Goal: Transaction & Acquisition: Book appointment/travel/reservation

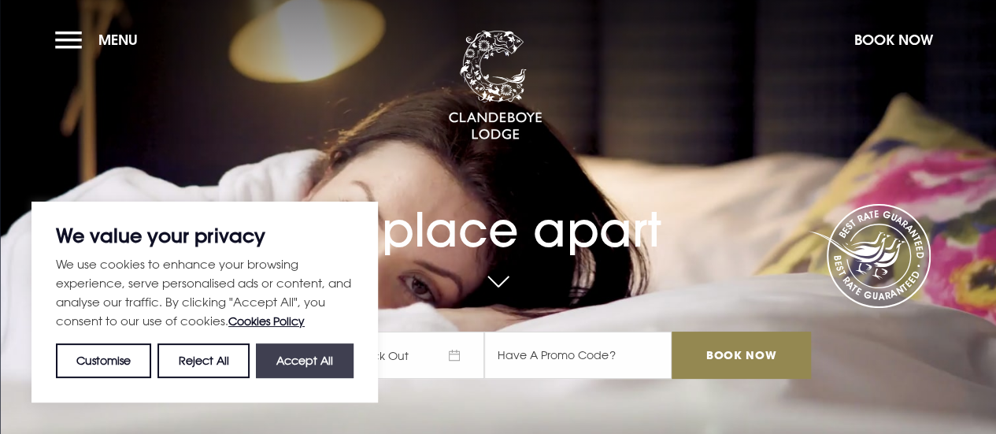
click at [301, 360] on button "Accept All" at bounding box center [305, 360] width 98 height 35
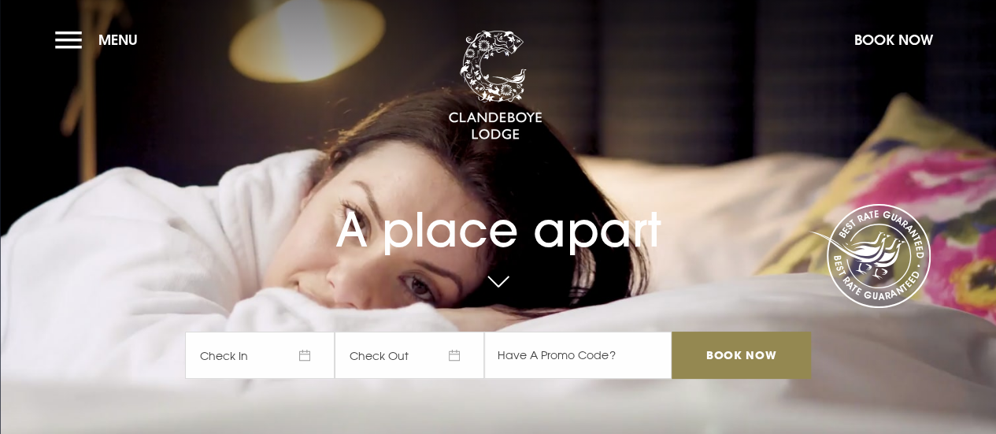
checkbox input "true"
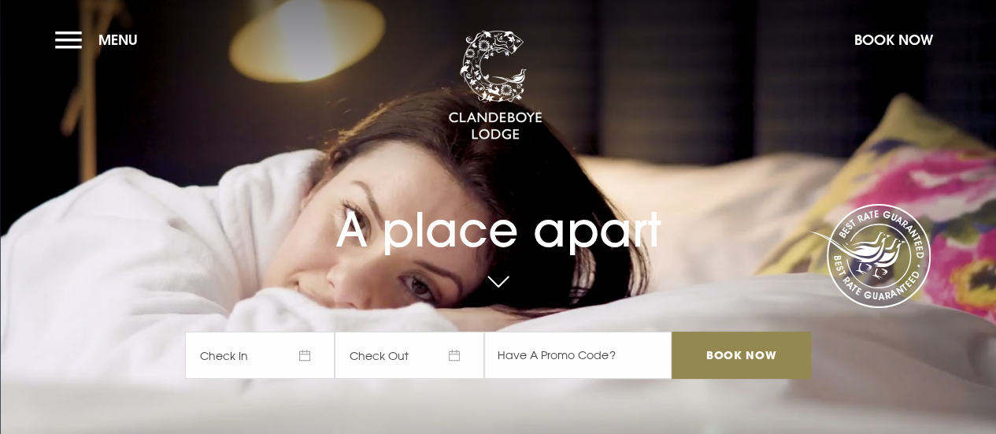
click at [277, 358] on span "Check In" at bounding box center [260, 354] width 150 height 47
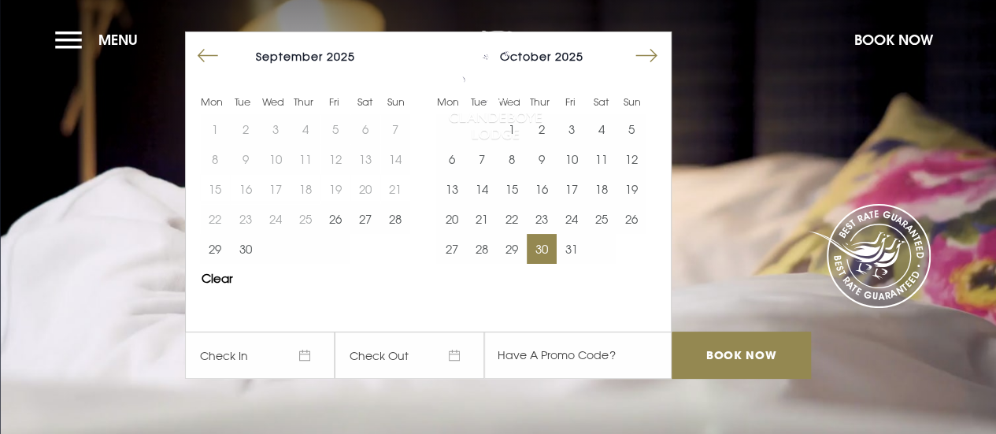
click at [543, 254] on button "30" at bounding box center [542, 249] width 30 height 30
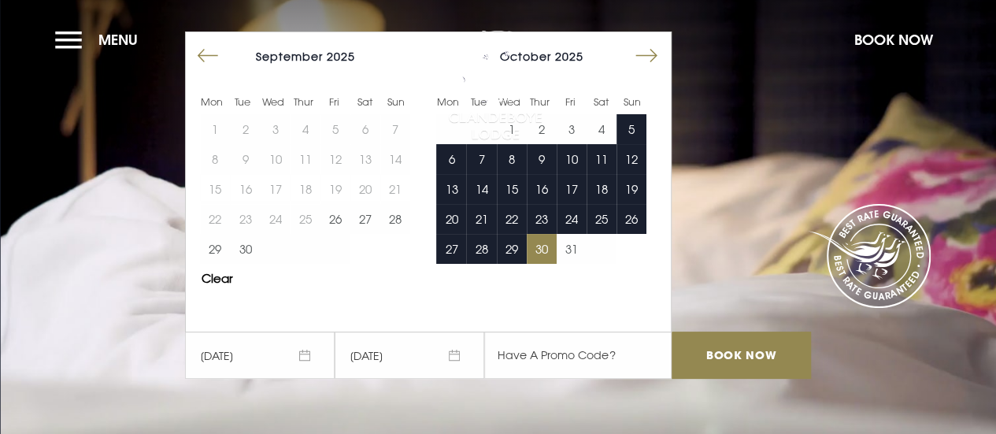
click at [650, 57] on button "Move forward to switch to the next month." at bounding box center [646, 56] width 30 height 30
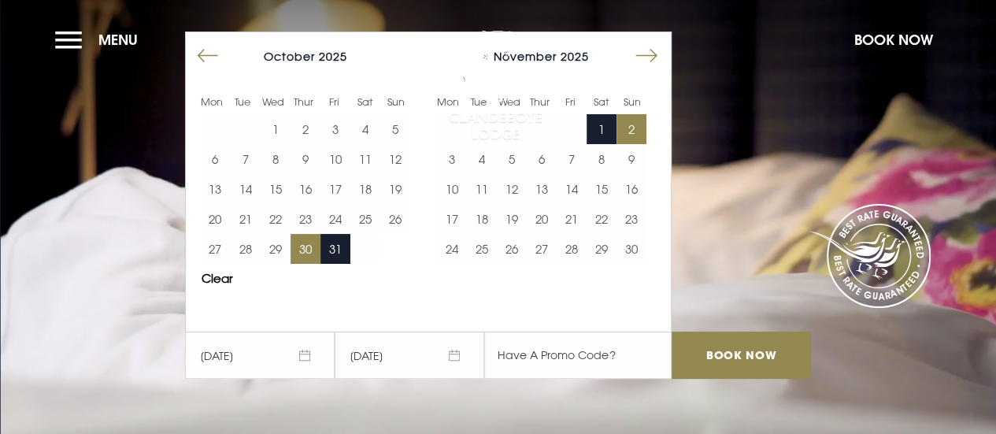
click at [643, 127] on button "2" at bounding box center [631, 129] width 30 height 30
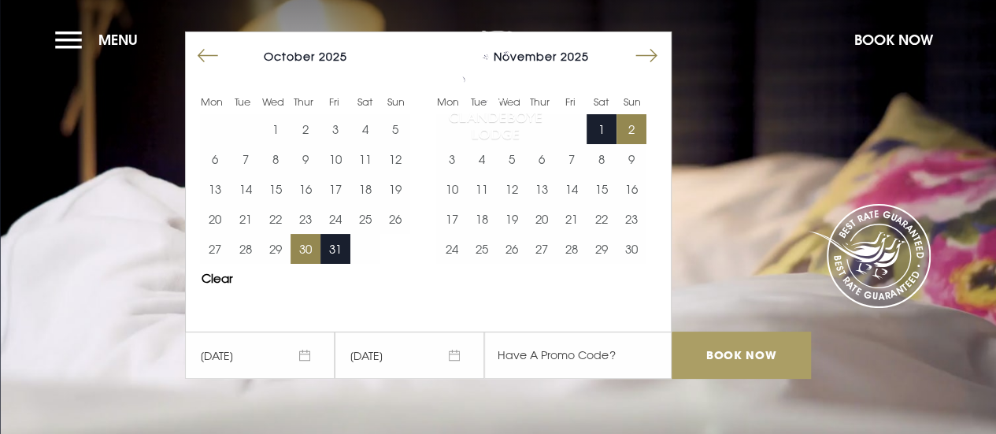
click at [740, 360] on input "Book Now" at bounding box center [740, 354] width 139 height 47
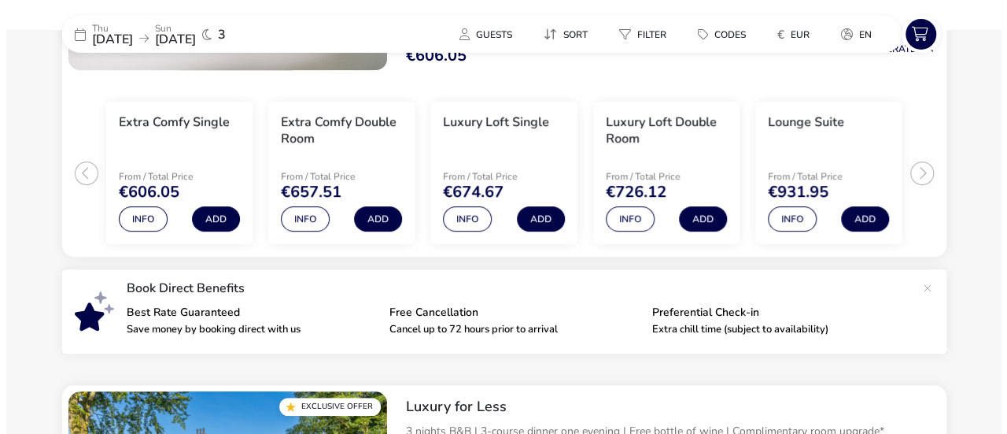
scroll to position [331, 0]
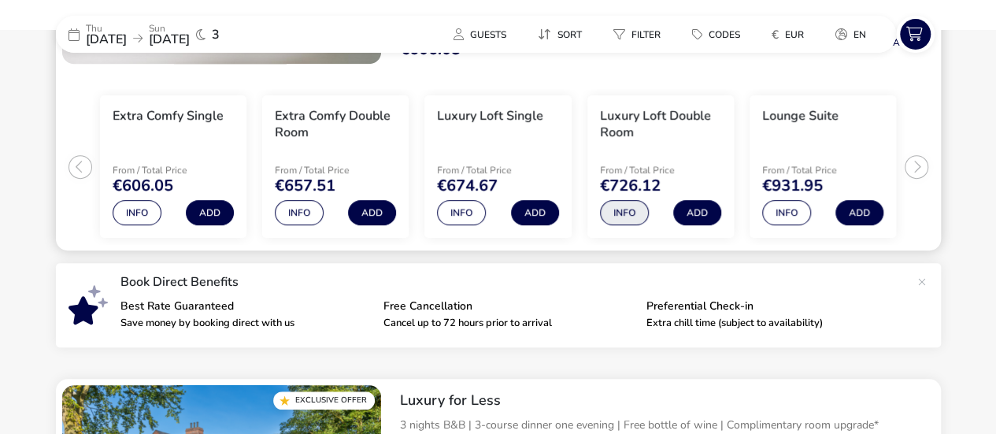
click at [624, 213] on button "Info" at bounding box center [624, 212] width 49 height 25
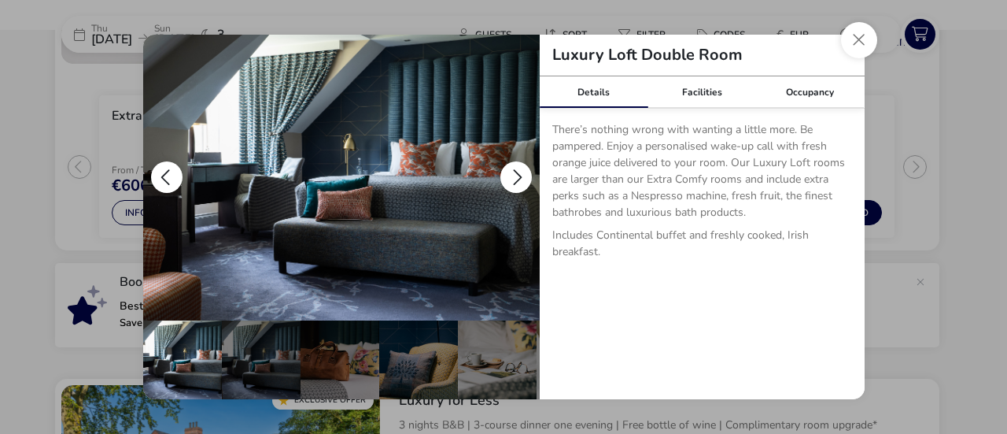
click at [518, 176] on button "details" at bounding box center [516, 176] width 31 height 31
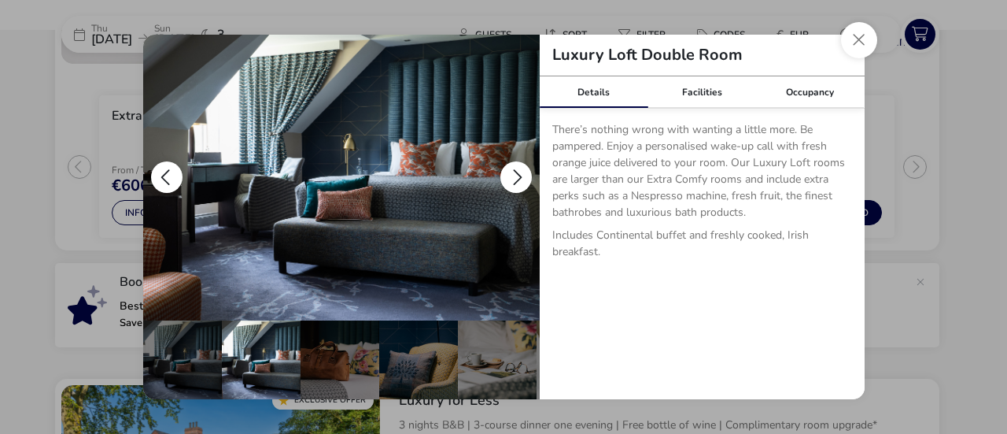
click at [518, 176] on button "details" at bounding box center [516, 176] width 31 height 31
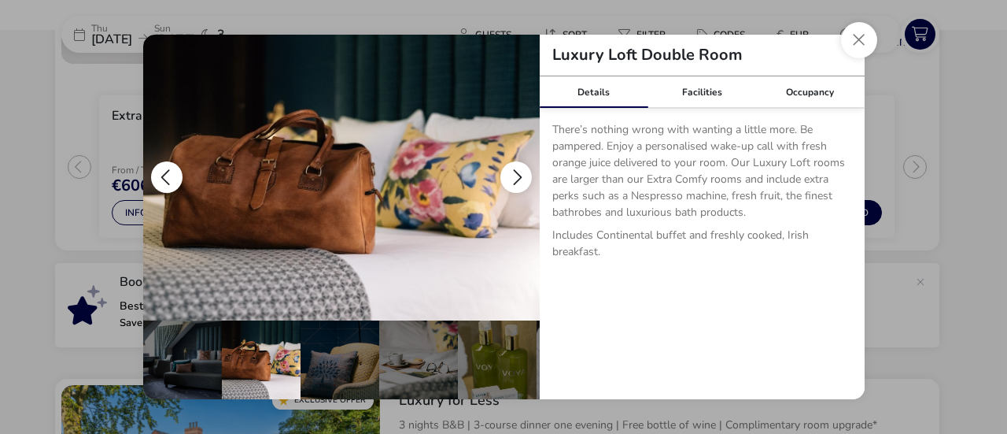
click at [518, 176] on button "details" at bounding box center [516, 176] width 31 height 31
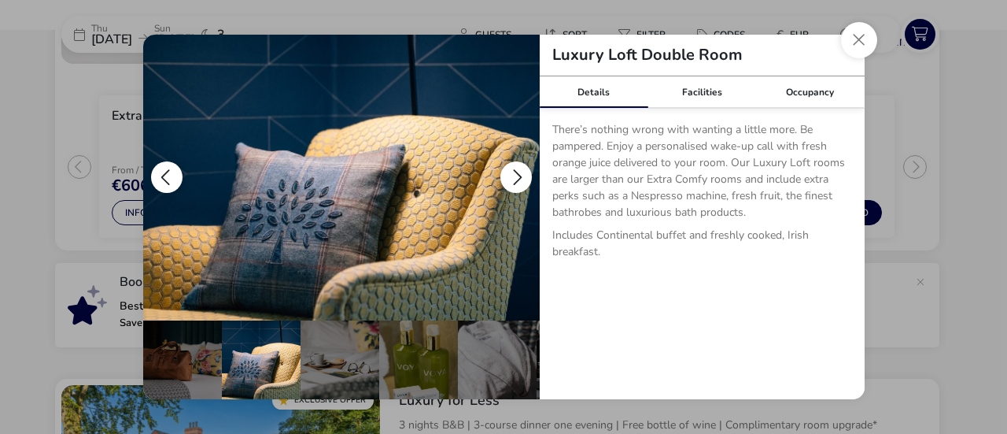
click at [518, 176] on button "details" at bounding box center [516, 176] width 31 height 31
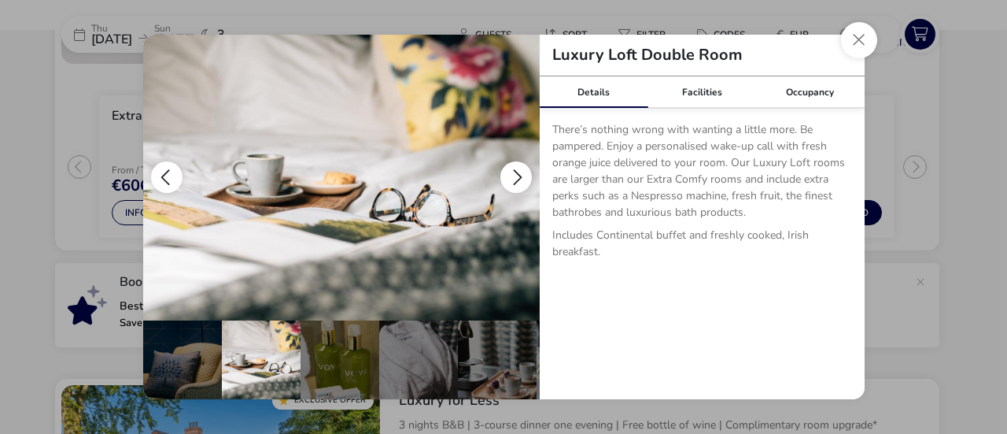
click at [518, 176] on button "details" at bounding box center [516, 176] width 31 height 31
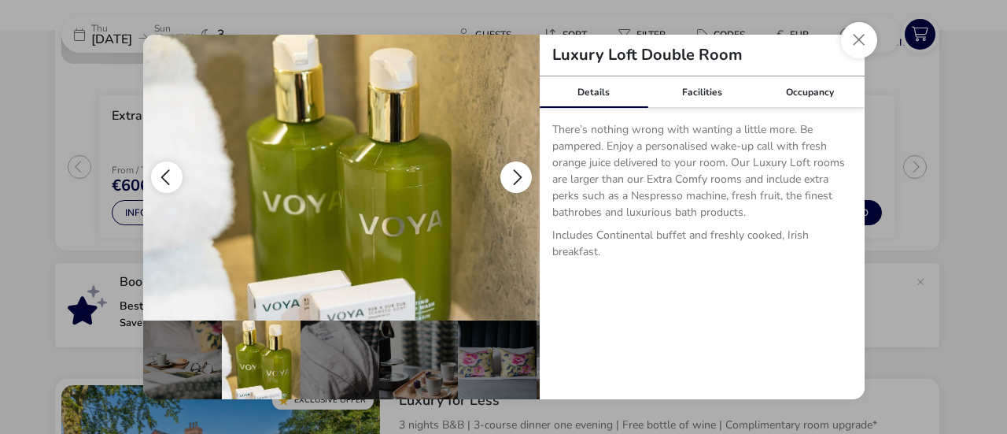
click at [518, 176] on button "details" at bounding box center [516, 176] width 31 height 31
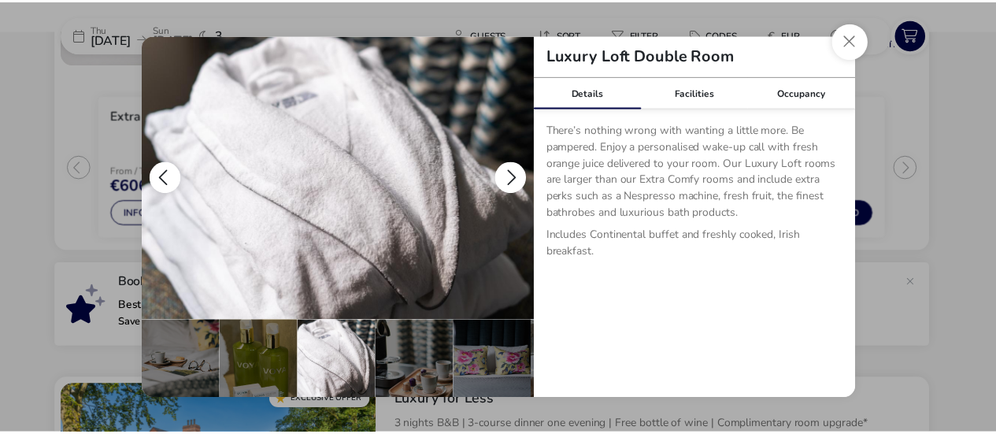
scroll to position [0, 390]
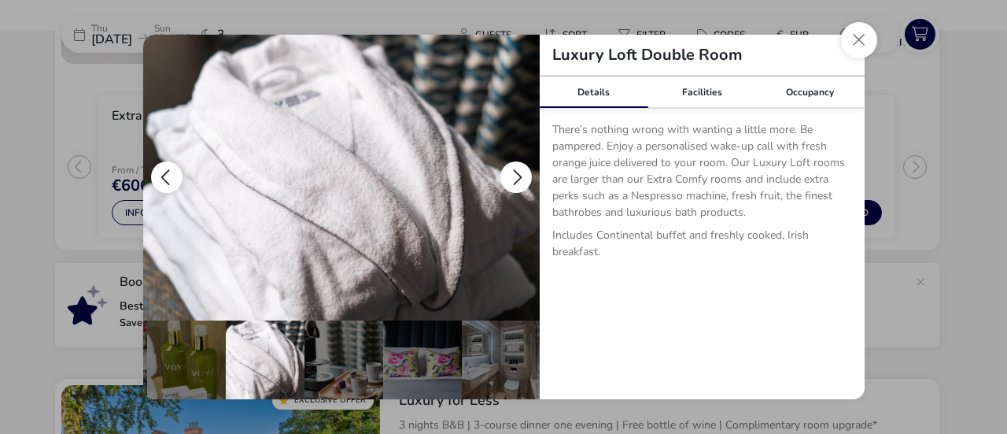
click at [518, 176] on button "details" at bounding box center [516, 176] width 31 height 31
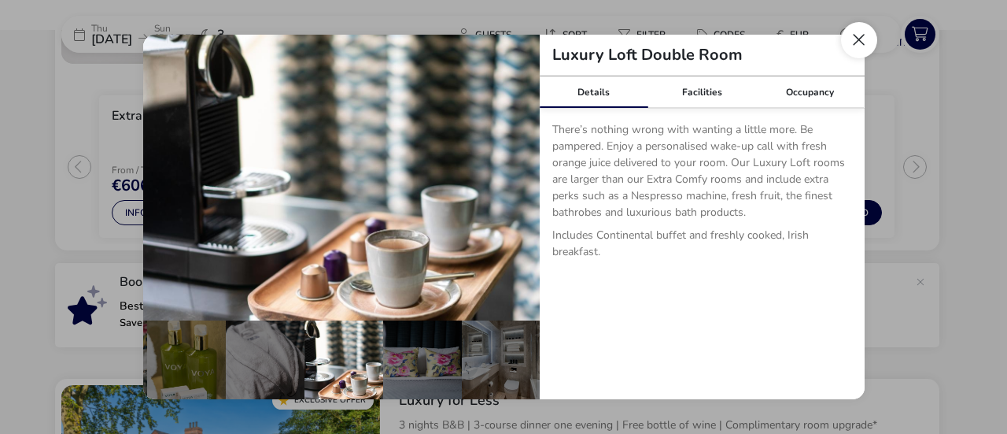
click at [854, 42] on button "Close dialog" at bounding box center [859, 40] width 36 height 36
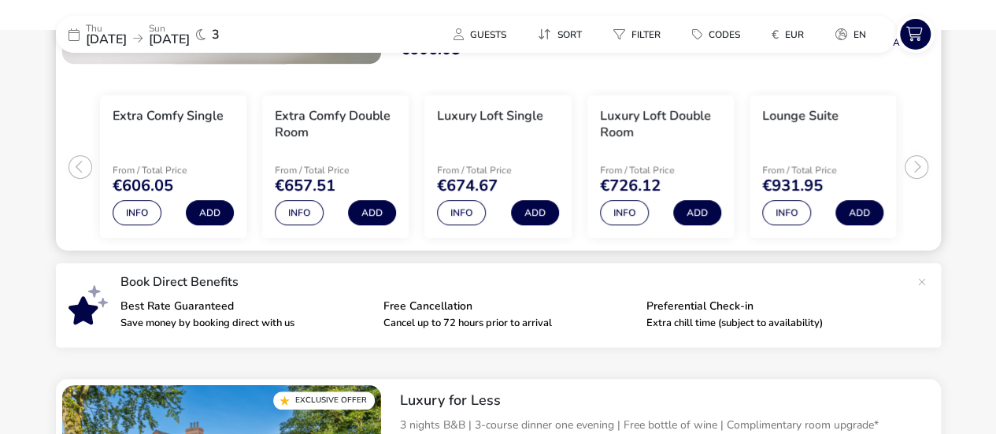
click at [913, 168] on ul "Extra Comfy Single From / Total Price €606.05 Info Add Extra Comfy Double Room …" at bounding box center [498, 160] width 885 height 181
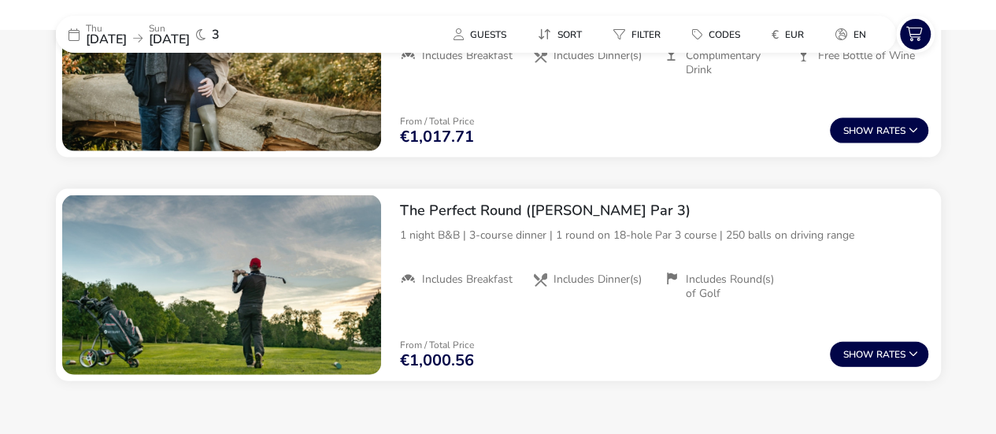
scroll to position [1687, 0]
